Goal: Information Seeking & Learning: Learn about a topic

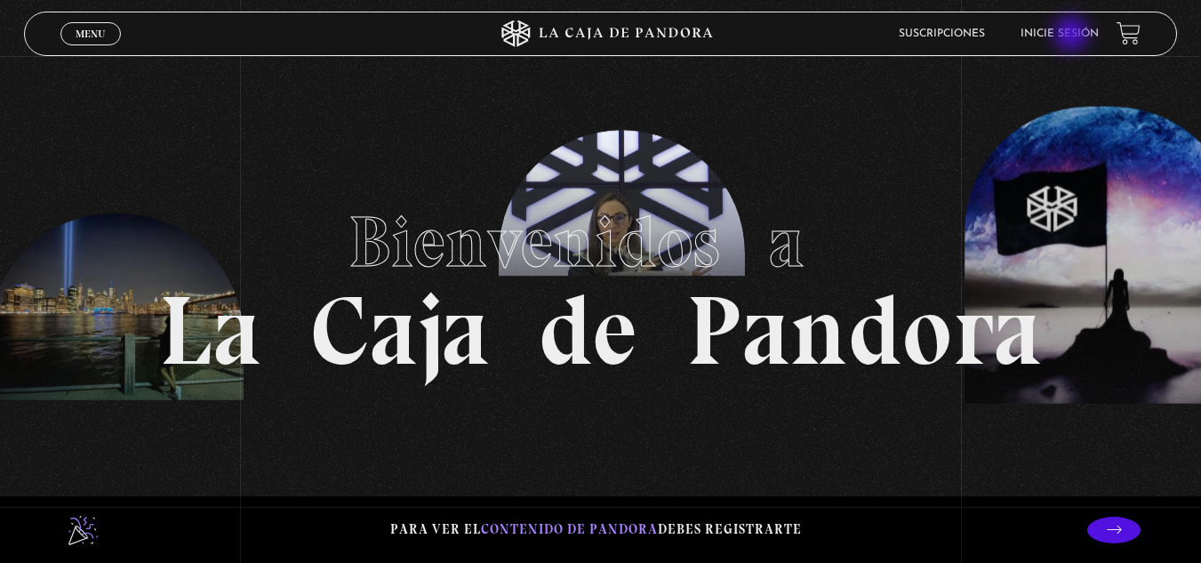
click at [1073, 36] on link "Inicie sesión" at bounding box center [1059, 33] width 78 height 11
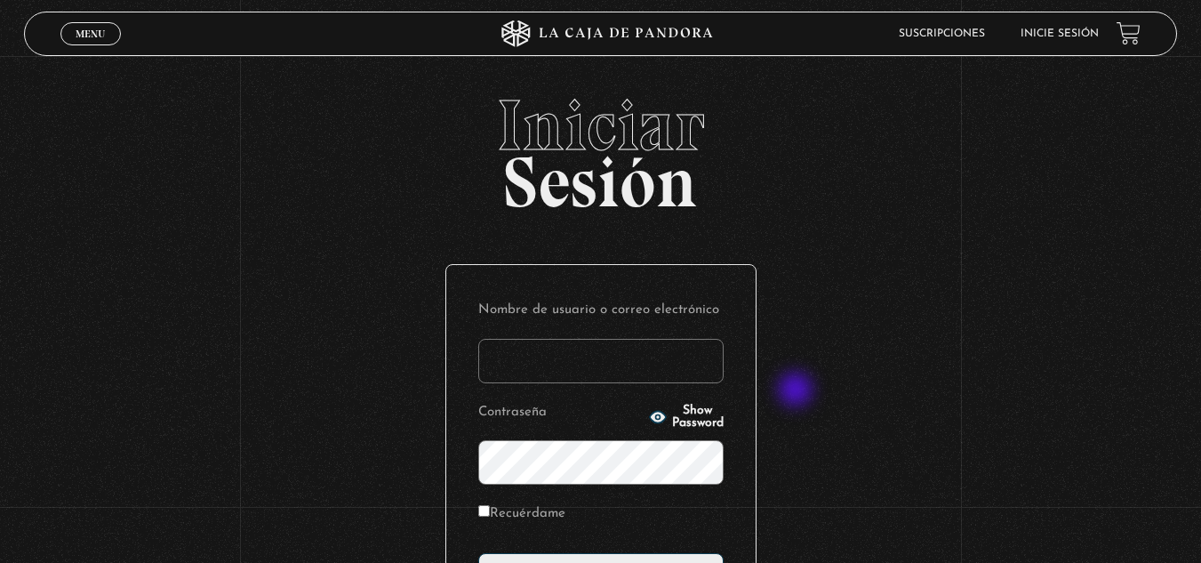
scroll to position [178, 0]
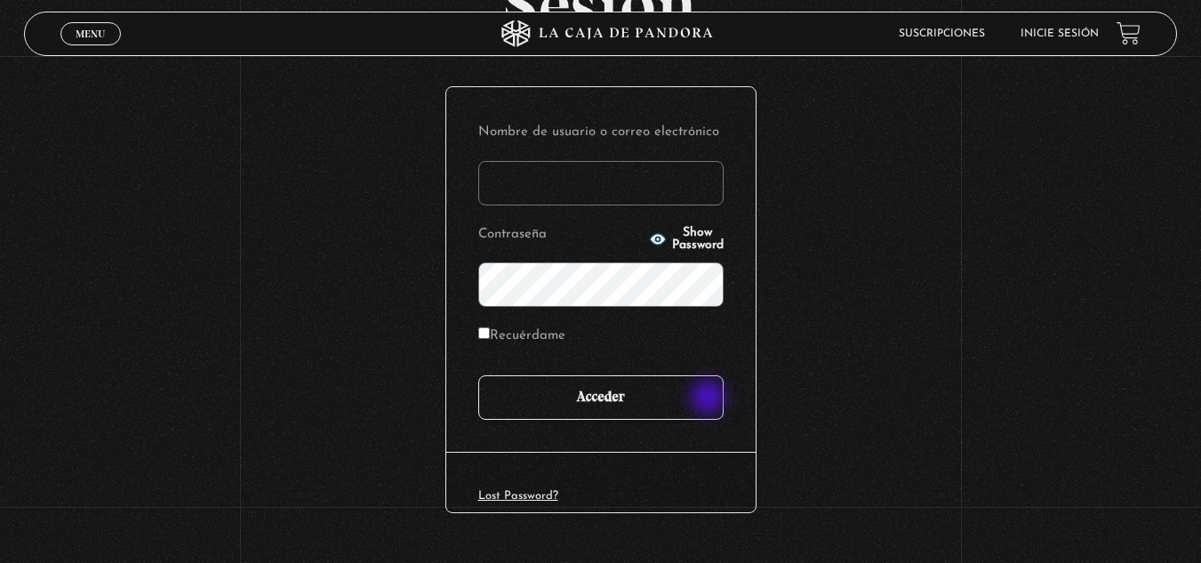
type input "[EMAIL_ADDRESS][DOMAIN_NAME]"
click at [710, 397] on input "Acceder" at bounding box center [600, 397] width 245 height 44
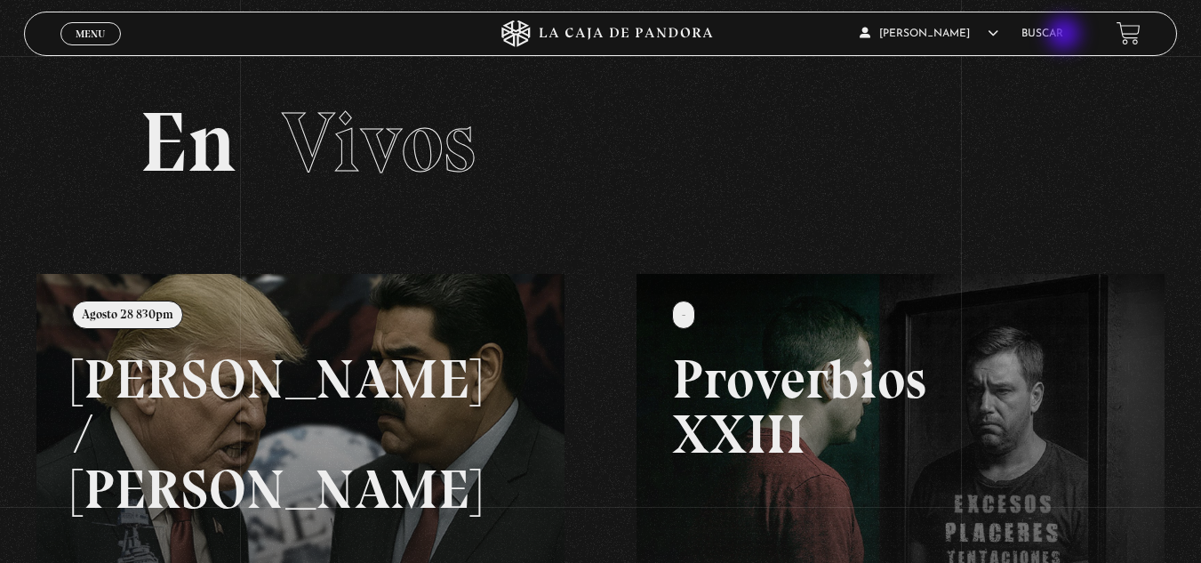
click at [1063, 36] on link "Buscar" at bounding box center [1042, 33] width 42 height 11
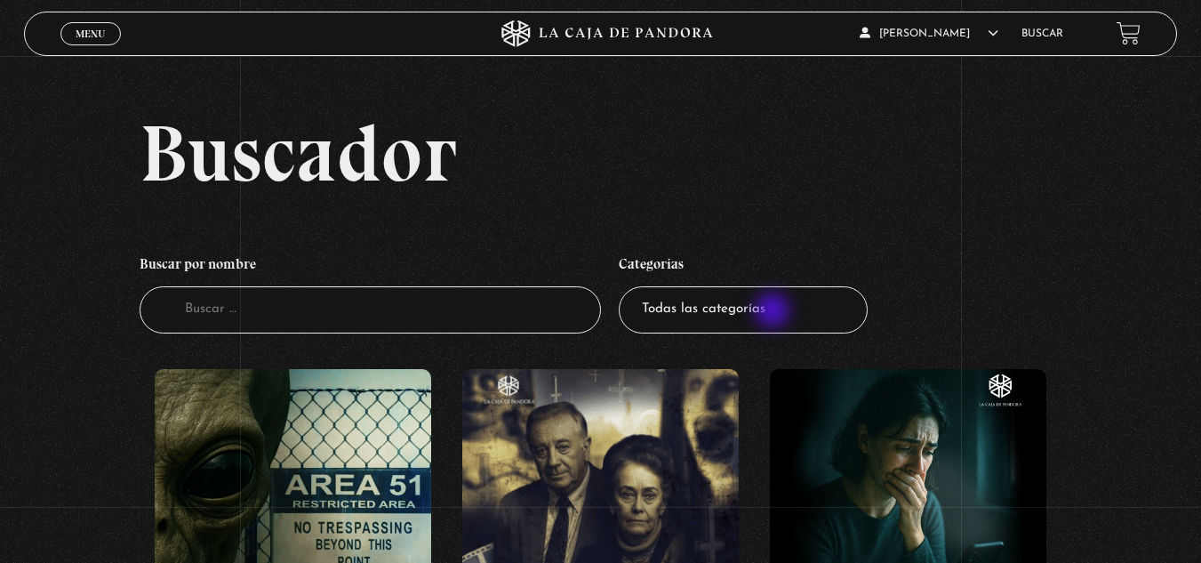
click at [774, 312] on select "Todas las categorías 11:11 Humanitario (1) Amo los Lunes (2) Análisis de series…" at bounding box center [743, 309] width 249 height 47
select select "mundo-espiritual"
click at [625, 286] on select "Todas las categorías 11:11 Humanitario (1) Amo los Lunes (2) Análisis de series…" at bounding box center [743, 309] width 249 height 47
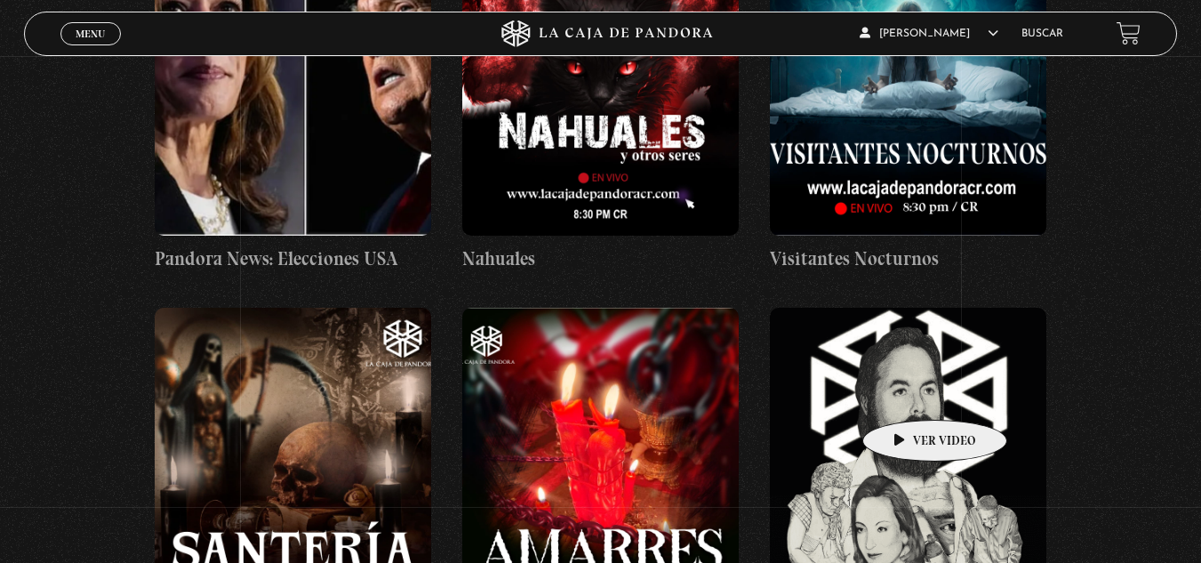
scroll to position [711, 0]
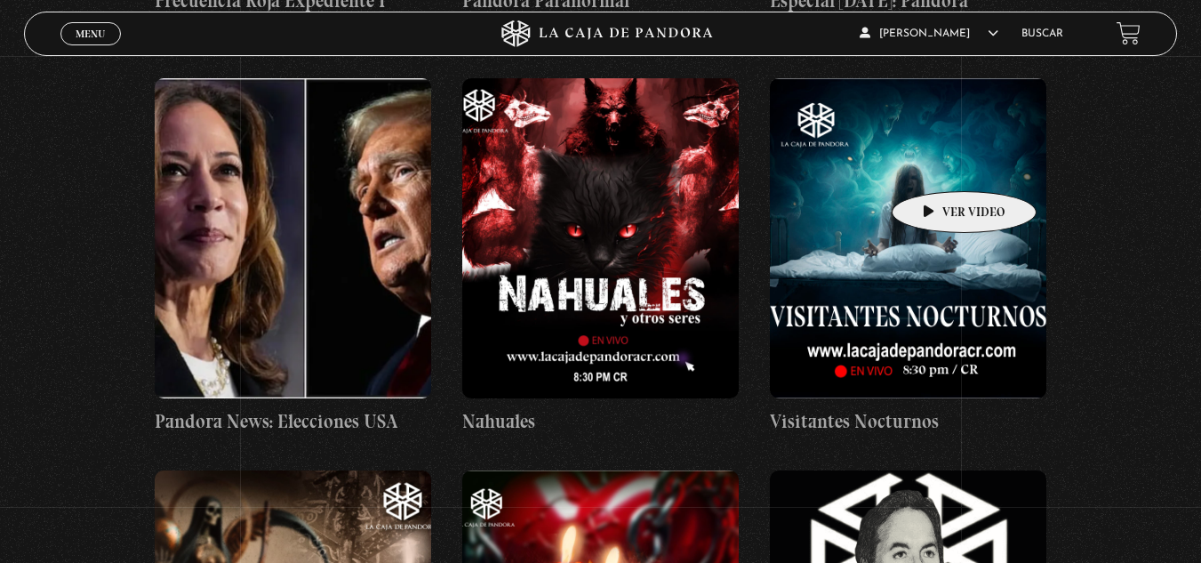
click at [936, 164] on figure at bounding box center [908, 238] width 276 height 320
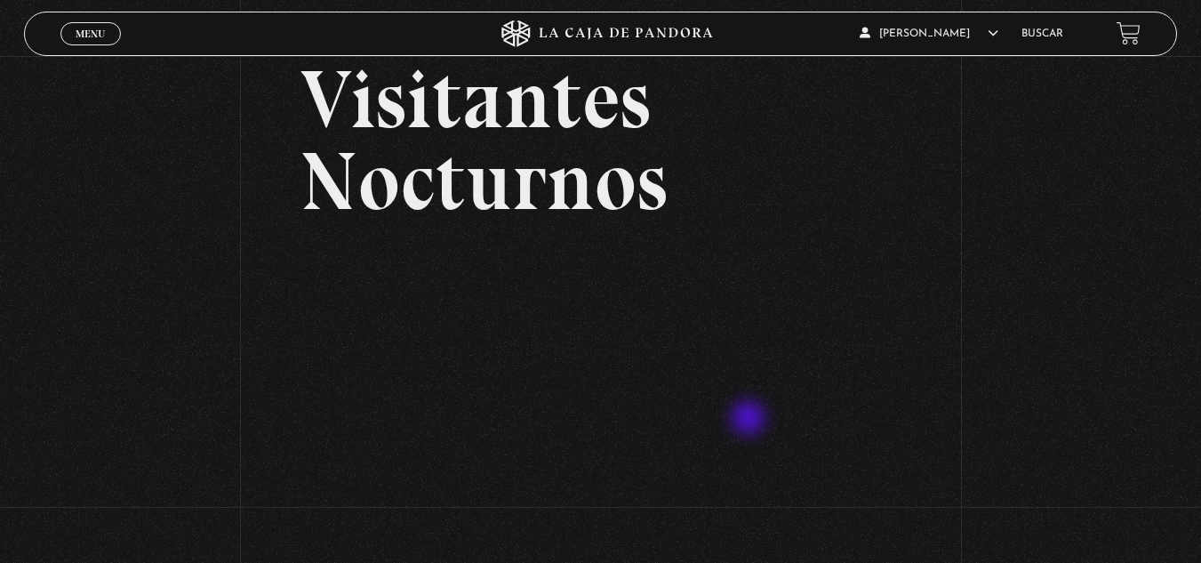
scroll to position [178, 0]
